Goal: Find specific page/section: Find specific page/section

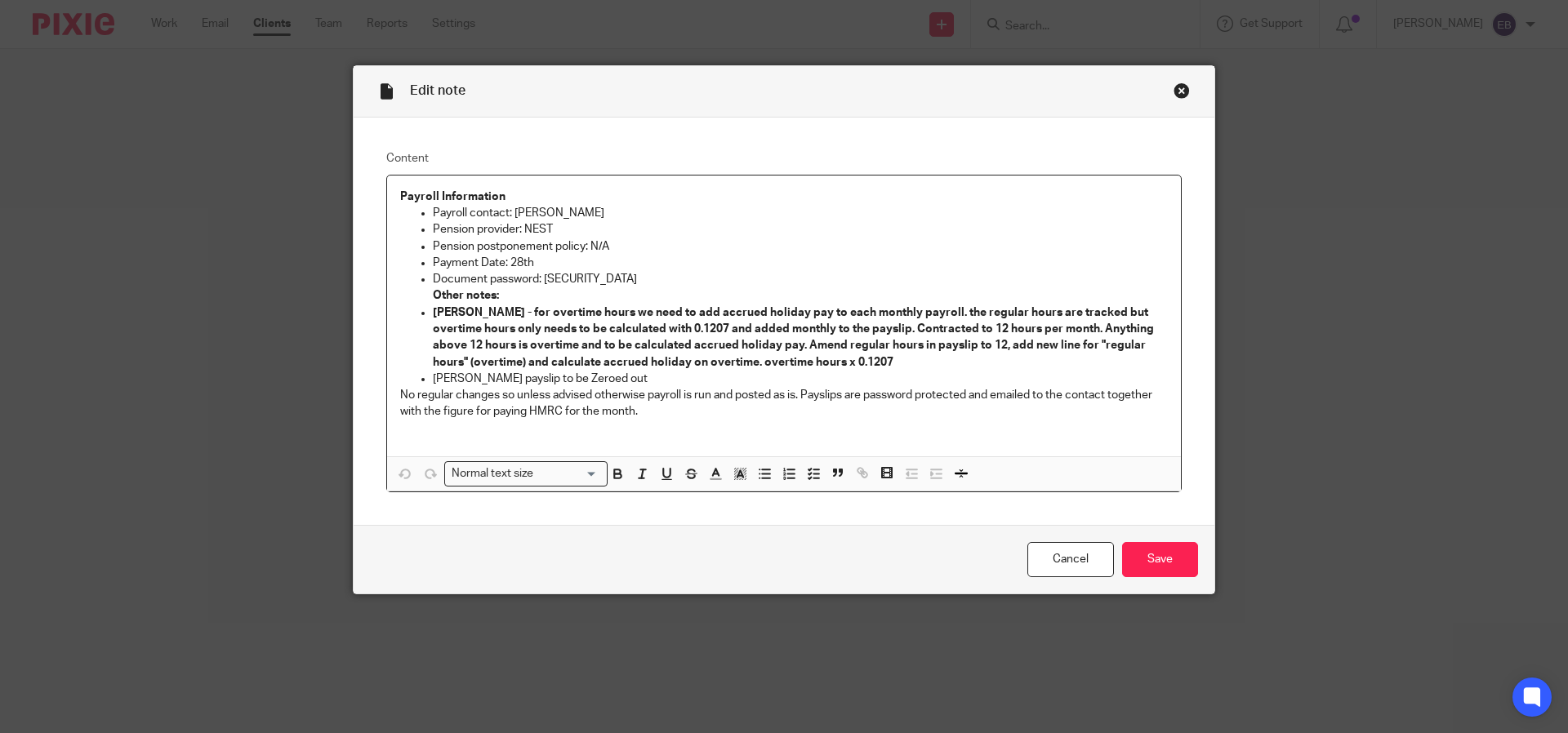
click at [1174, 90] on div "Close this dialog window" at bounding box center [1182, 91] width 16 height 16
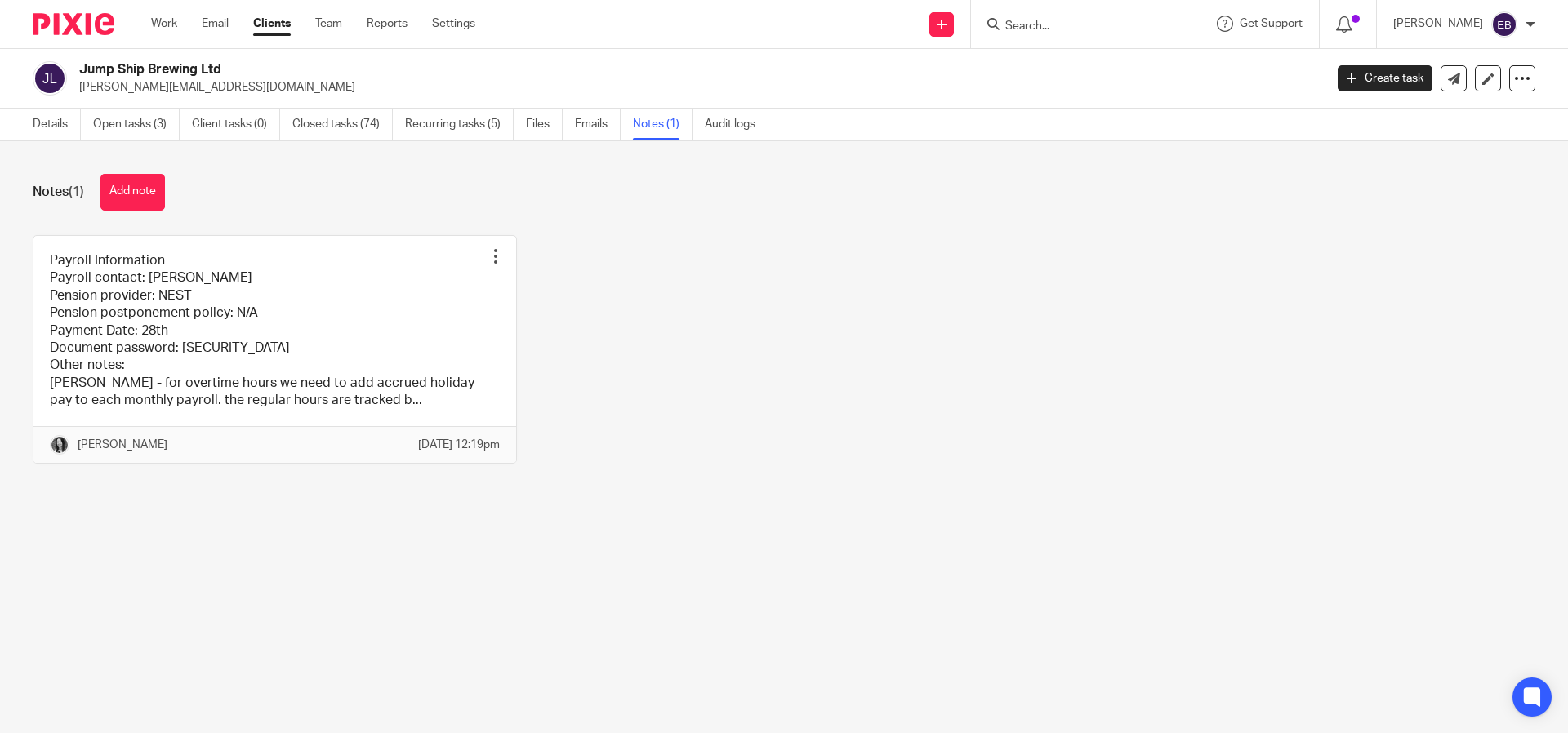
click at [1051, 30] on input "Search" at bounding box center [1078, 27] width 147 height 14
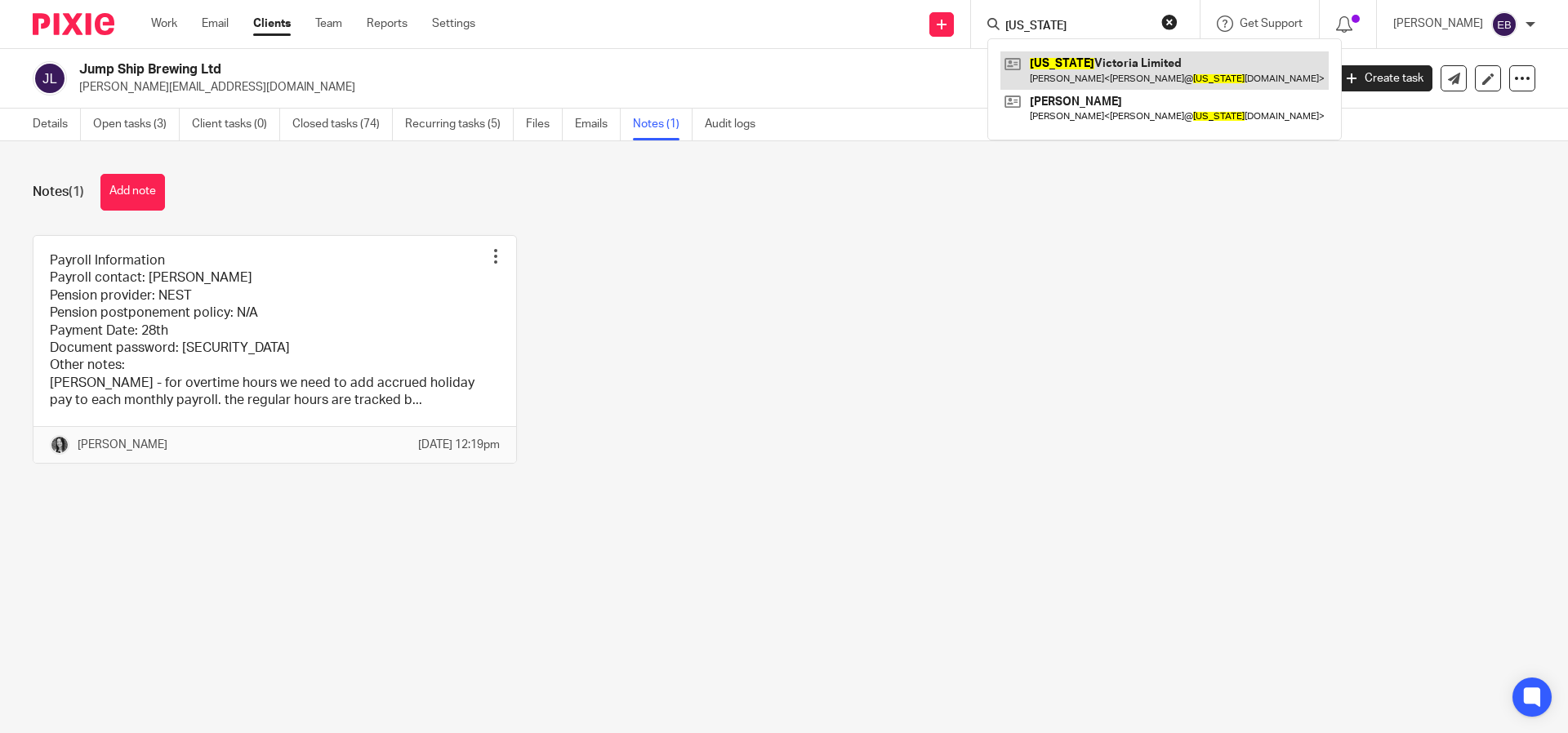
type input "[US_STATE]"
click at [1057, 69] on link at bounding box center [1165, 70] width 328 height 38
